Goal: Transaction & Acquisition: Purchase product/service

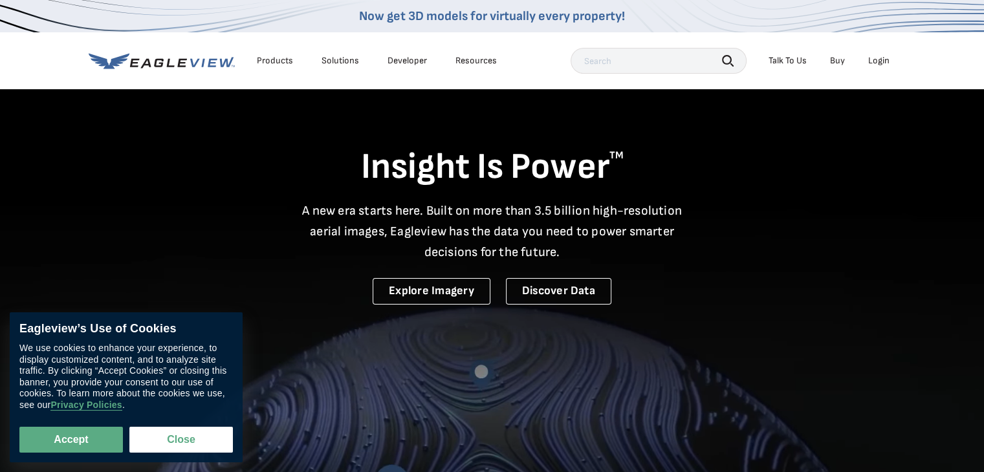
click at [871, 60] on div "Login" at bounding box center [878, 61] width 21 height 12
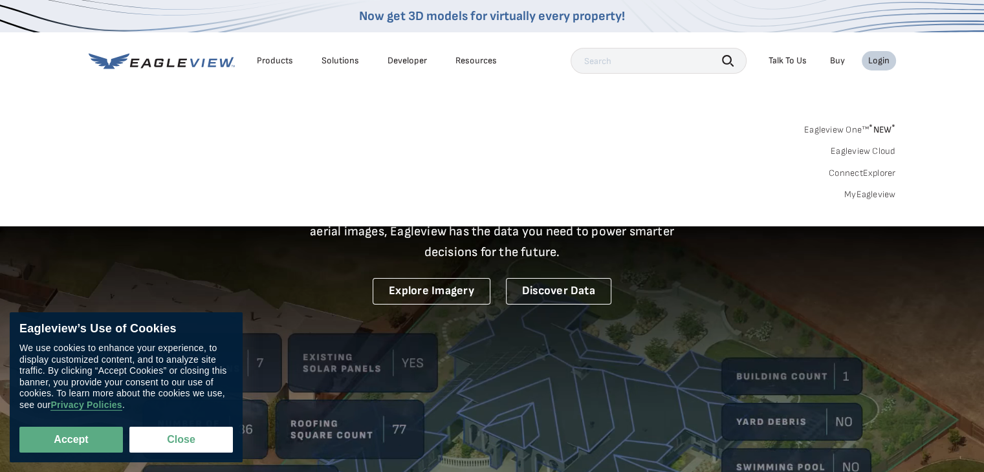
click at [861, 190] on link "MyEagleview" at bounding box center [870, 195] width 52 height 12
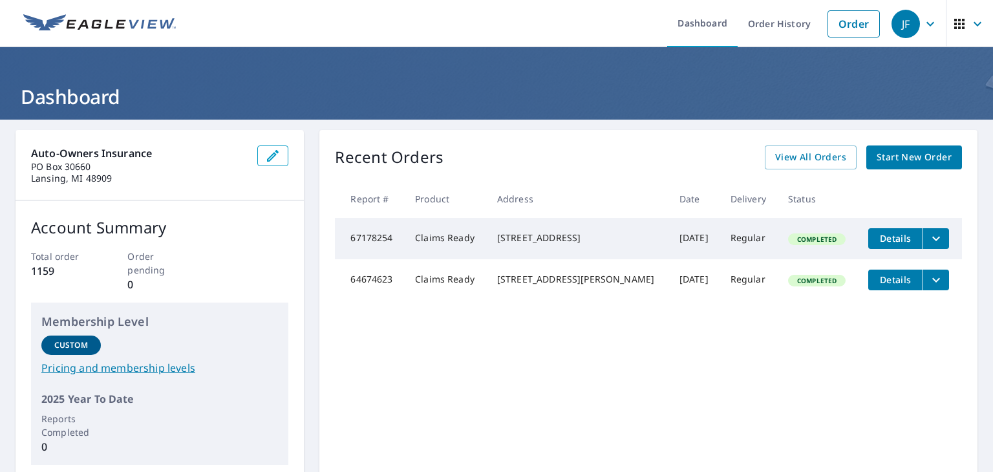
click at [893, 153] on span "Start New Order" at bounding box center [914, 157] width 75 height 16
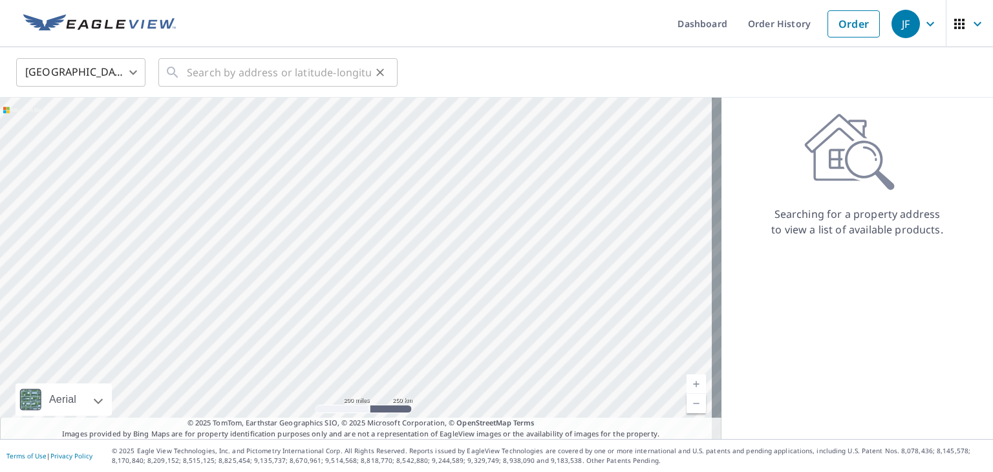
click at [184, 70] on div "​" at bounding box center [277, 72] width 239 height 28
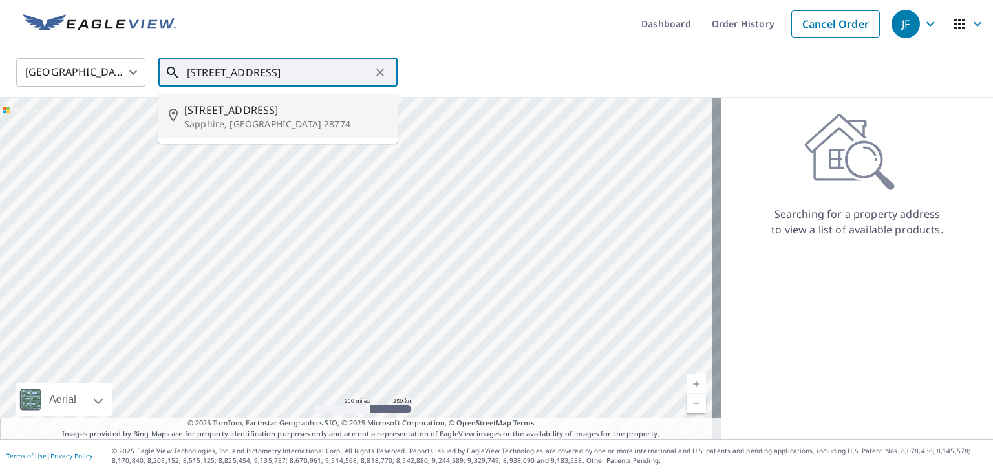
click at [218, 112] on span "983 Spring Forest Rd" at bounding box center [285, 110] width 203 height 16
type input "983 Spring Forest Rd Sapphire, NC 28774"
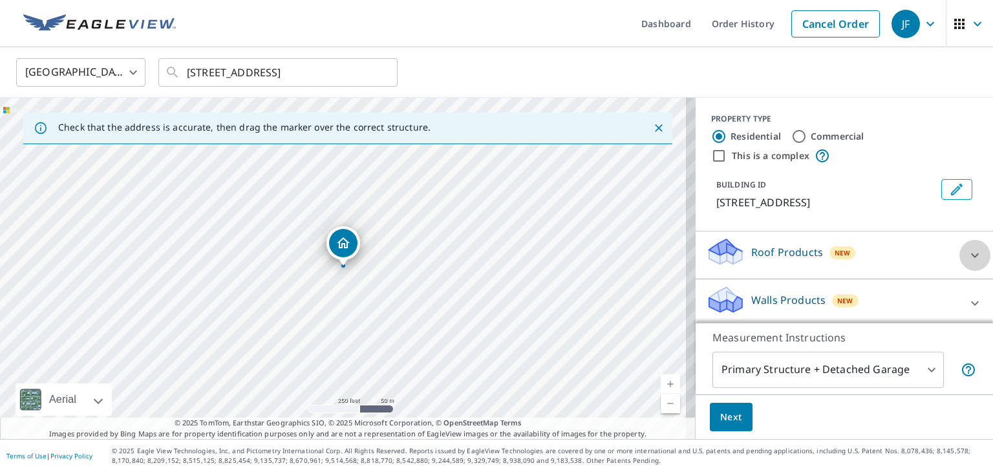
click at [968, 252] on icon at bounding box center [976, 256] width 16 height 16
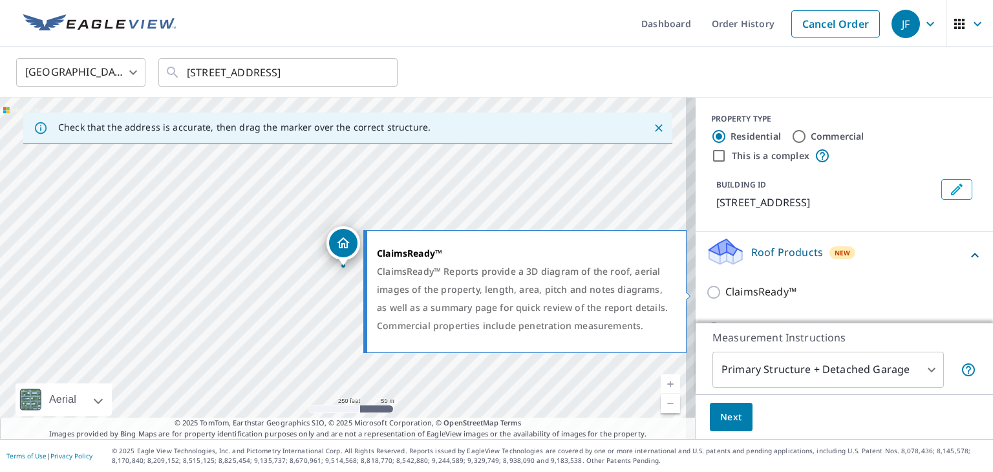
click at [706, 292] on input "ClaimsReady™" at bounding box center [715, 293] width 19 height 16
checkbox input "true"
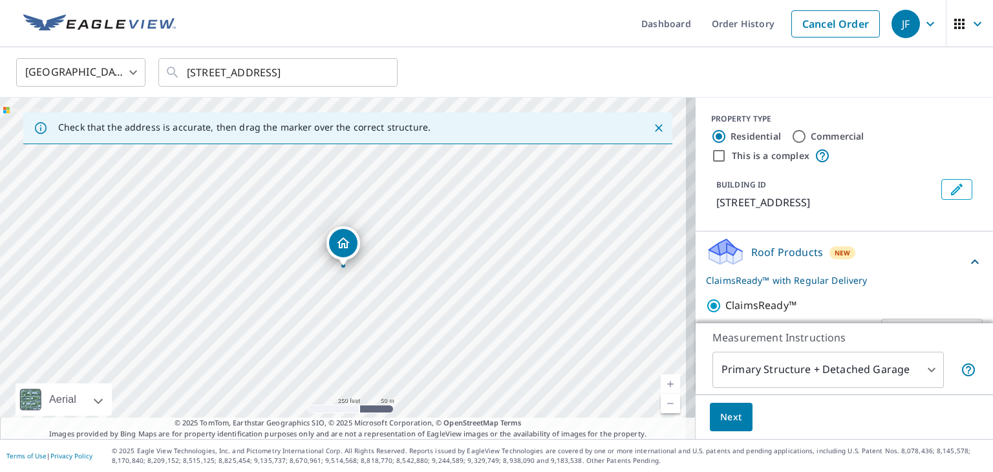
click at [720, 420] on span "Next" at bounding box center [731, 417] width 22 height 16
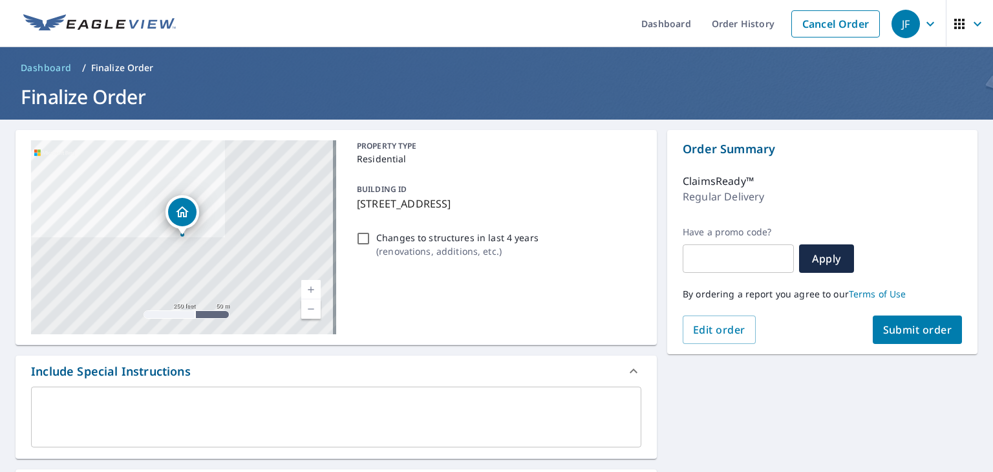
click at [888, 324] on span "Submit order" at bounding box center [917, 330] width 69 height 14
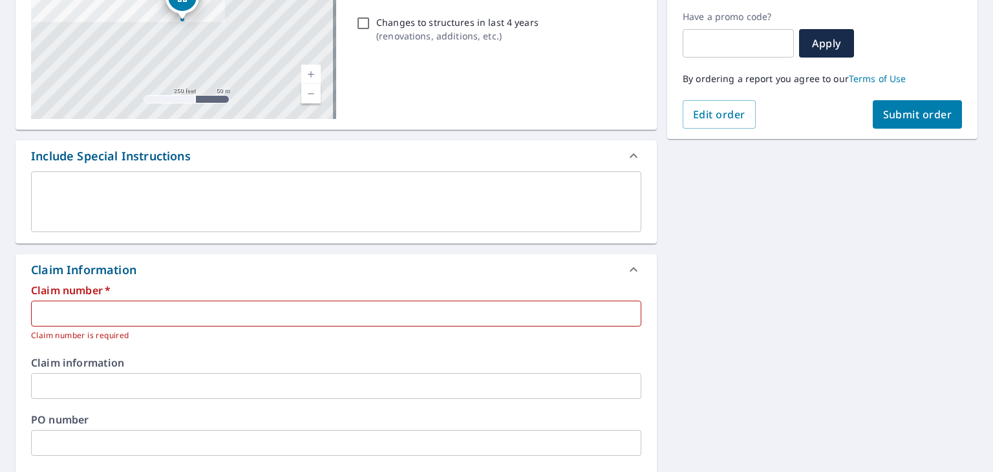
scroll to position [431, 0]
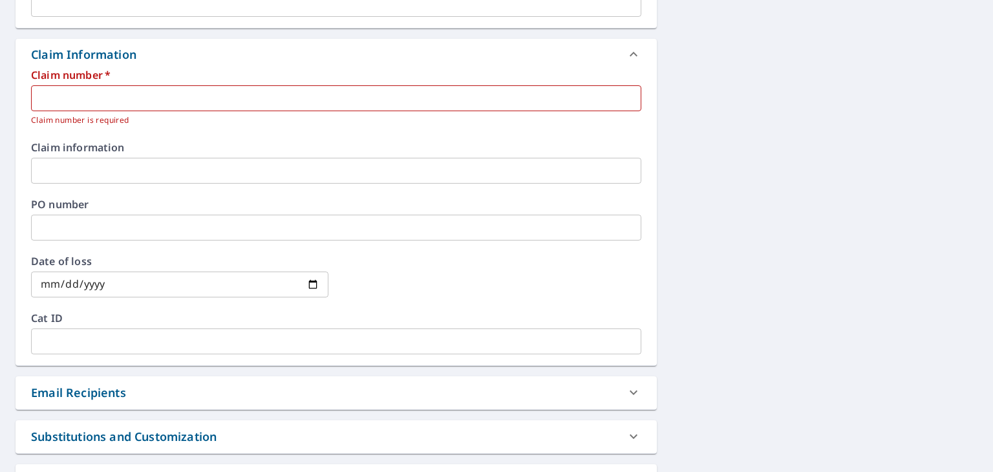
click at [40, 102] on input "text" at bounding box center [336, 98] width 611 height 26
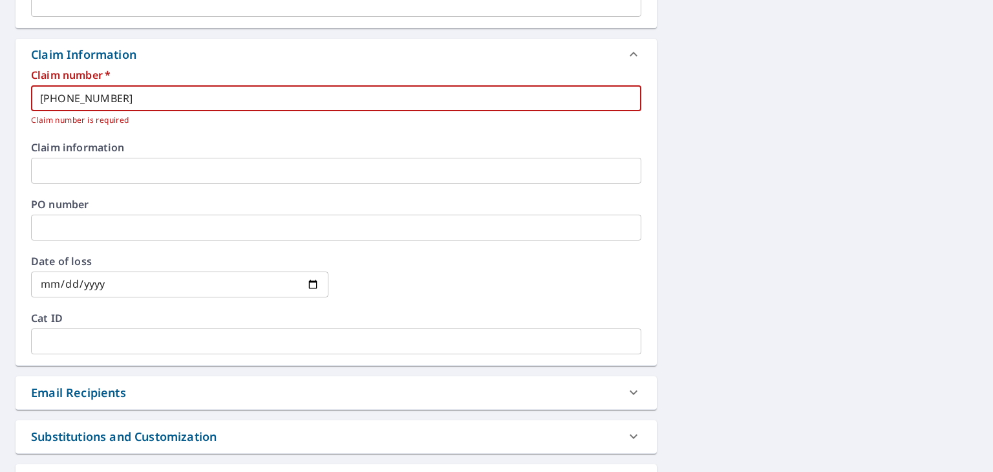
type input "300-0545867-2025"
click at [56, 168] on input "text" at bounding box center [336, 171] width 611 height 26
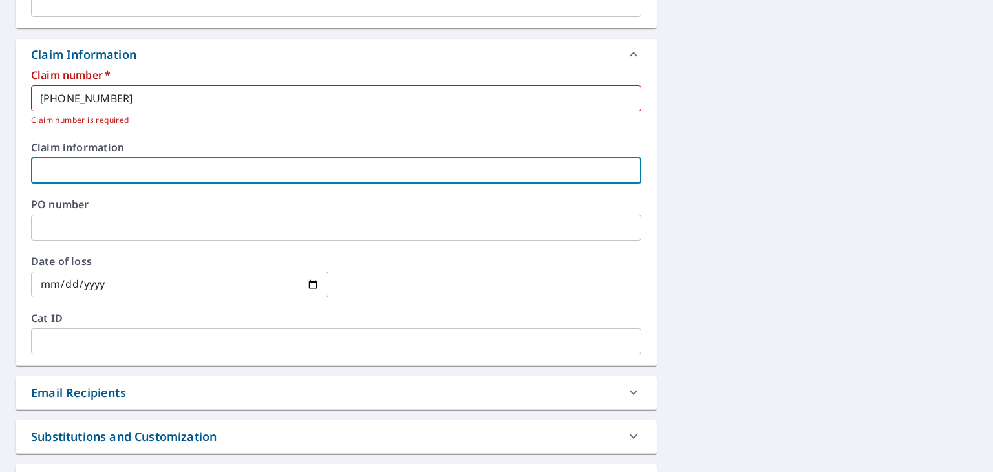
click at [155, 94] on input "300-0545867-2025" at bounding box center [336, 98] width 611 height 26
click at [312, 285] on input "date" at bounding box center [180, 285] width 298 height 26
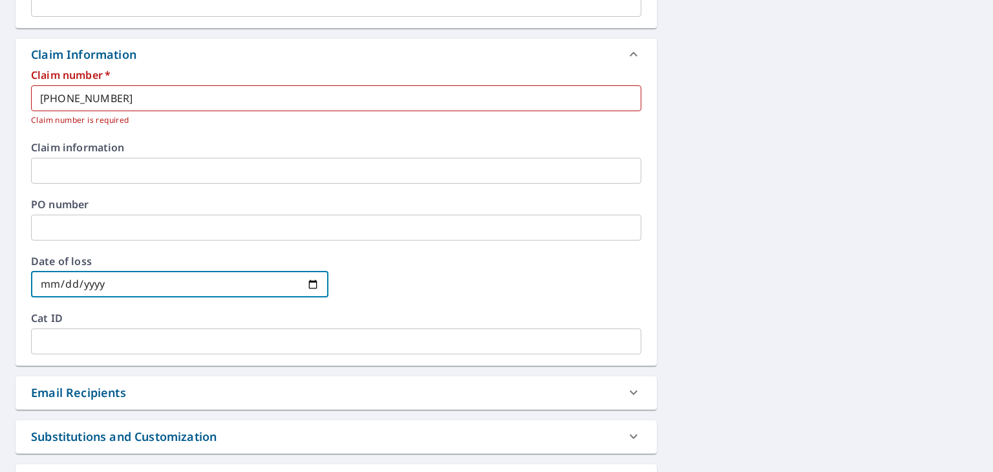
type input "2025-05-08"
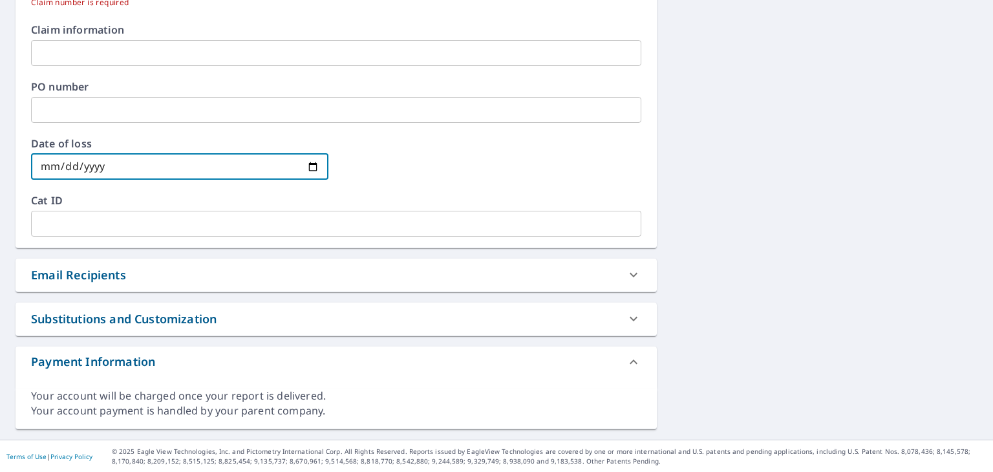
click at [629, 271] on icon at bounding box center [634, 275] width 16 height 16
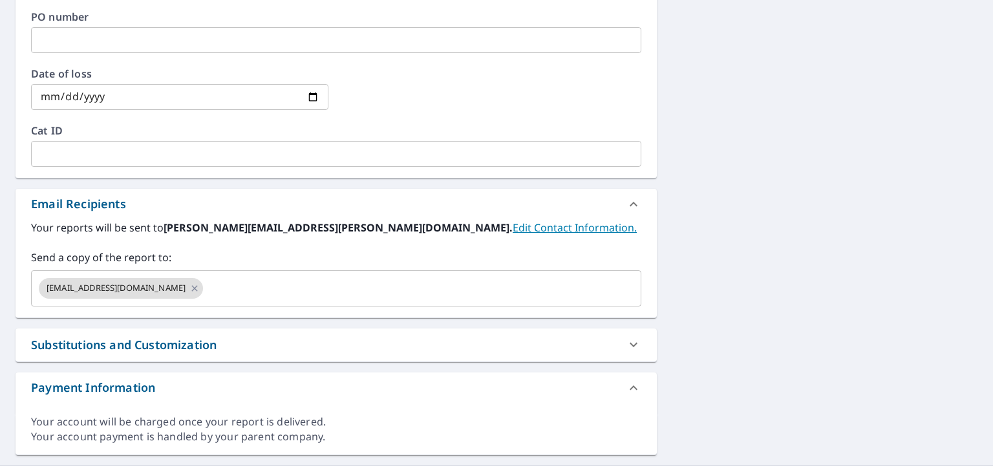
scroll to position [644, 0]
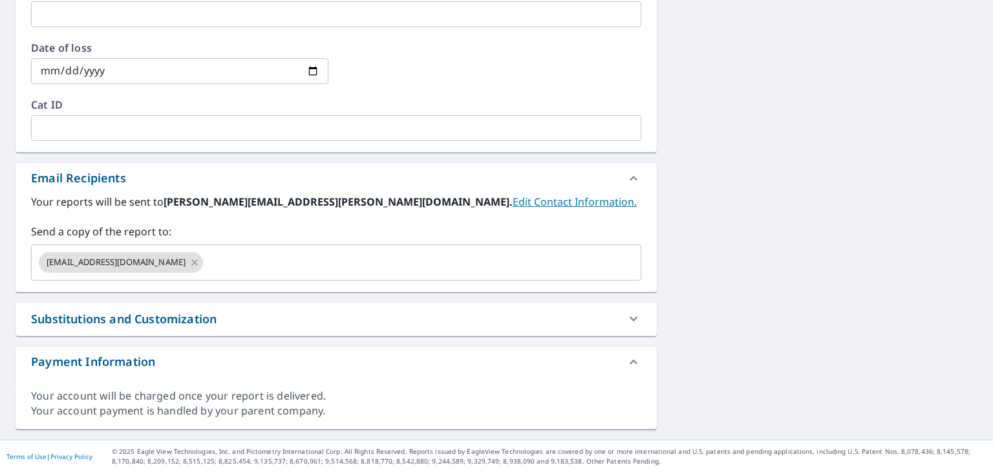
click at [626, 316] on icon at bounding box center [634, 319] width 16 height 16
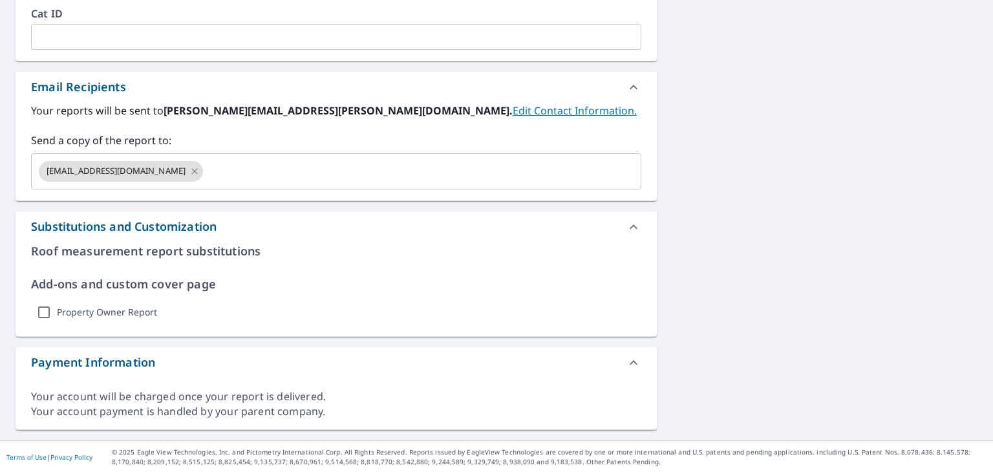
scroll to position [0, 0]
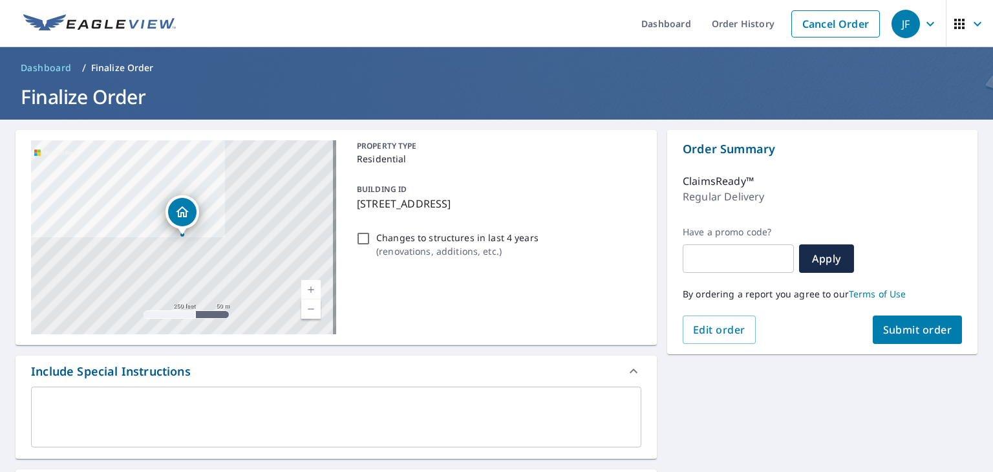
click at [916, 327] on span "Submit order" at bounding box center [917, 330] width 69 height 14
